Goal: Book appointment/travel/reservation

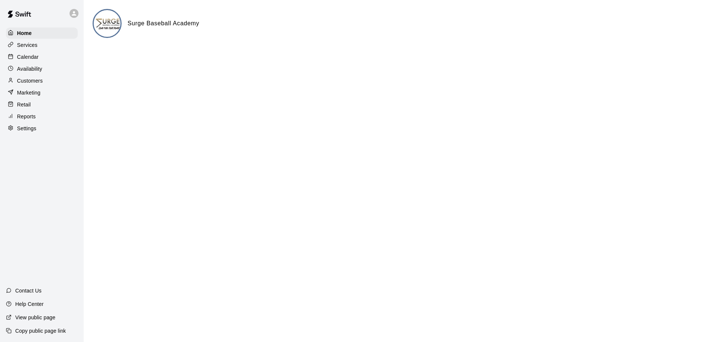
click at [27, 59] on p "Calendar" at bounding box center [28, 56] width 22 height 7
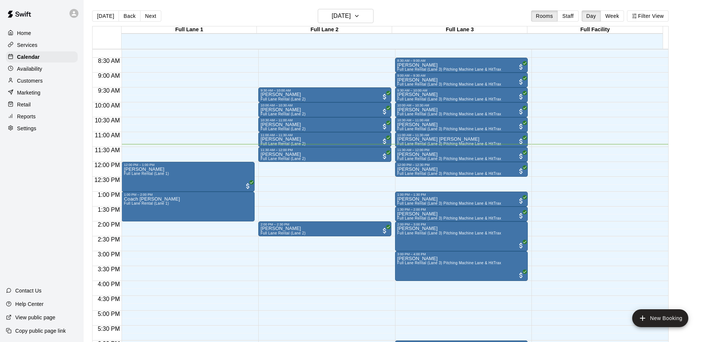
scroll to position [228, 0]
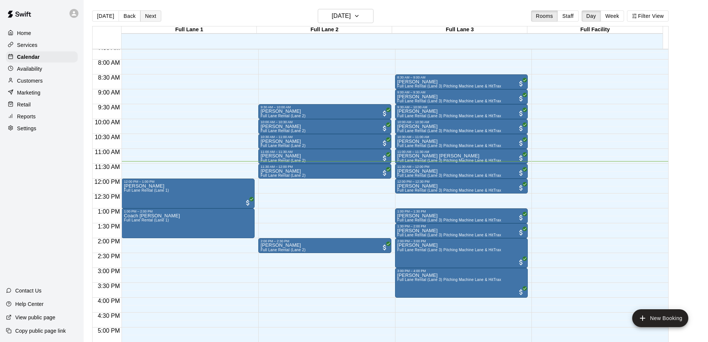
click at [148, 16] on button "Next" at bounding box center [150, 15] width 21 height 11
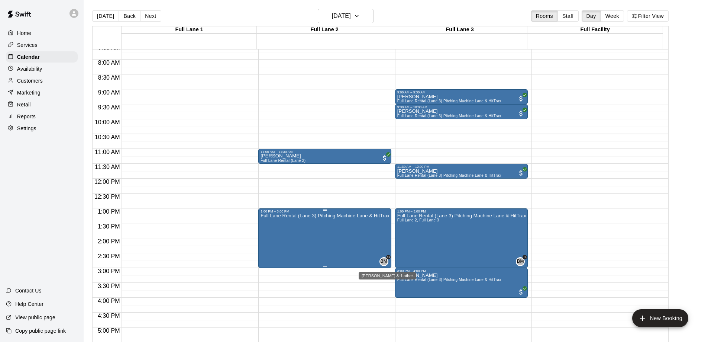
click at [384, 261] on span "BM" at bounding box center [383, 261] width 7 height 7
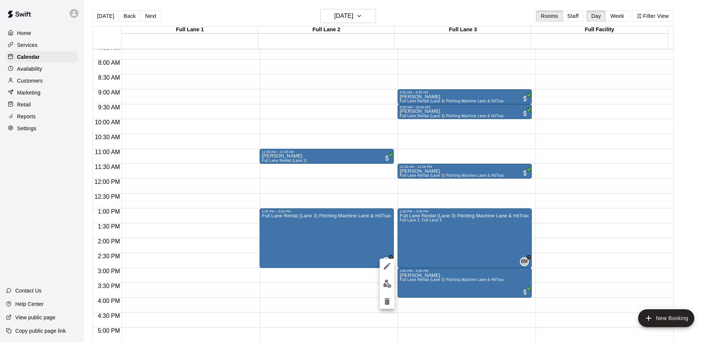
click at [332, 236] on div at bounding box center [357, 171] width 714 height 342
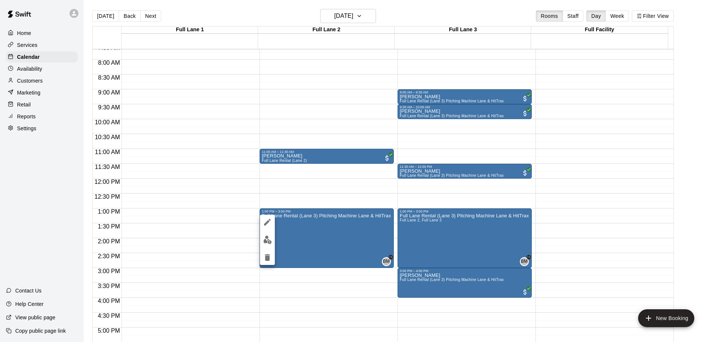
click at [165, 201] on div at bounding box center [357, 171] width 714 height 342
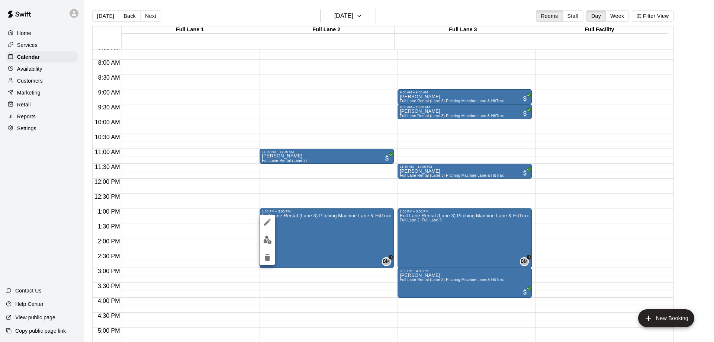
click at [187, 196] on div at bounding box center [357, 171] width 714 height 342
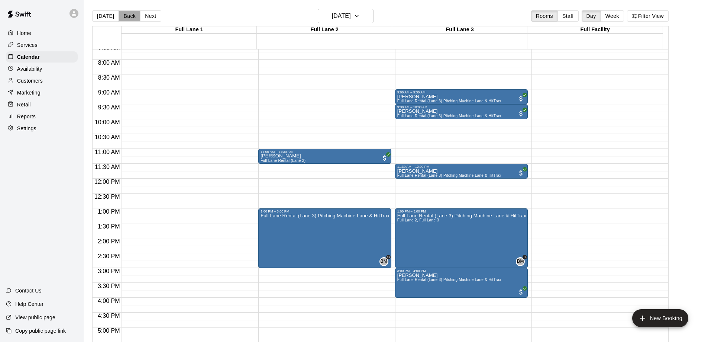
click at [127, 17] on button "Back" at bounding box center [130, 15] width 22 height 11
